Goal: Find contact information: Find contact information

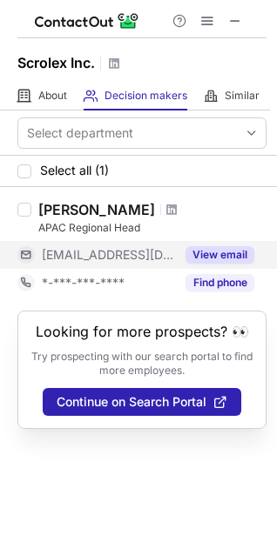
click at [198, 258] on button "View email" at bounding box center [219, 254] width 69 height 17
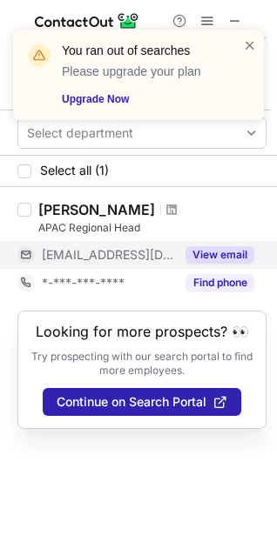
click at [236, 17] on div "You ran out of searches Please upgrade your plan Upgrade Now" at bounding box center [138, 81] width 278 height 139
click at [246, 47] on span at bounding box center [250, 45] width 14 height 17
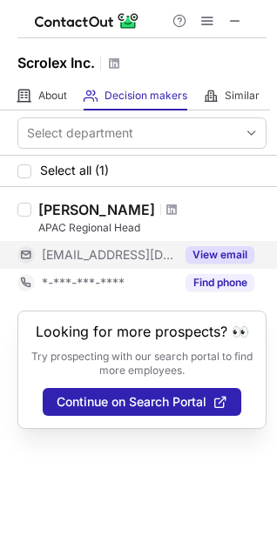
click at [229, 23] on div "You ran out of searches Please upgrade your plan Upgrade Now" at bounding box center [138, 81] width 278 height 139
click at [229, 23] on span at bounding box center [235, 21] width 14 height 14
